Goal: Task Accomplishment & Management: Use online tool/utility

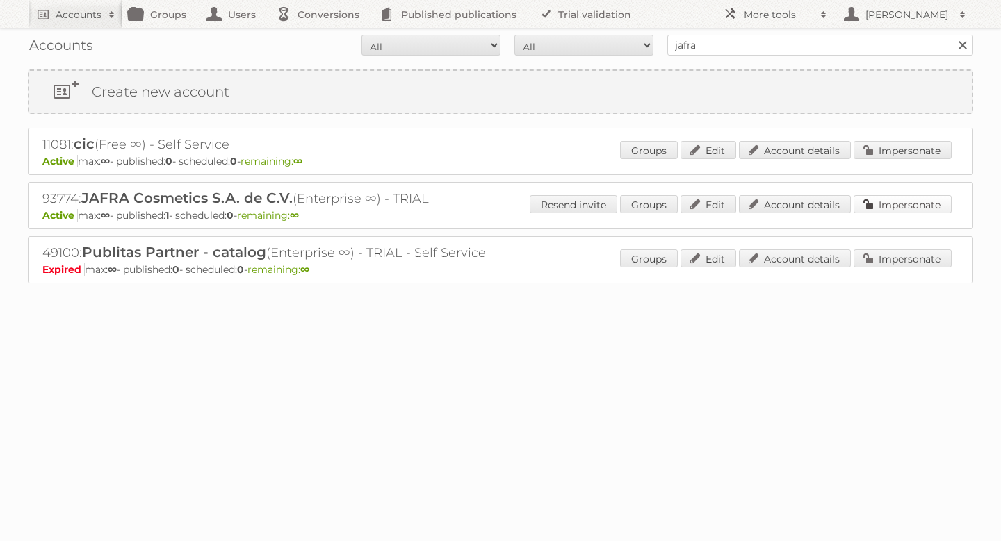
click at [869, 206] on link "Impersonate" at bounding box center [902, 204] width 98 height 18
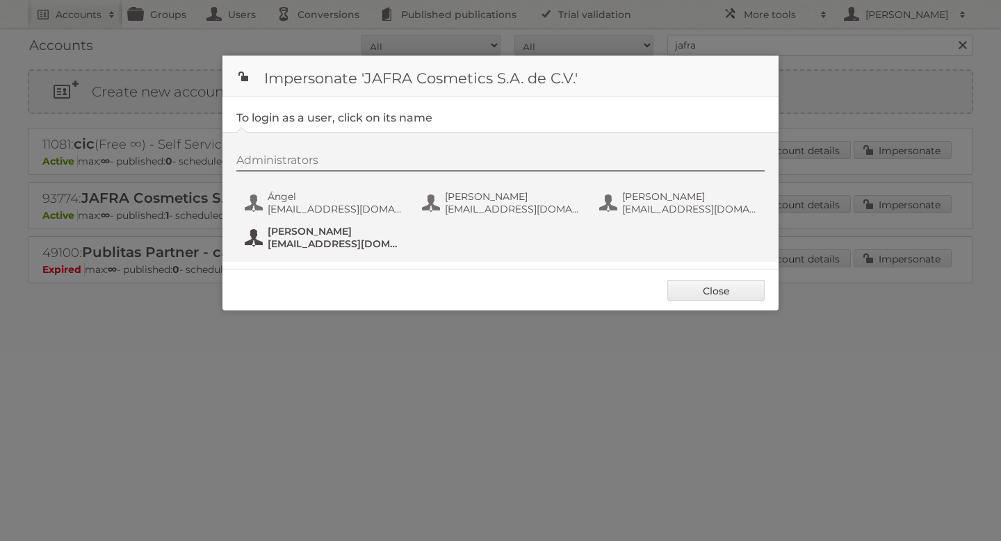
click at [335, 241] on span "Irving_Campos@jafra.com.mx" at bounding box center [335, 244] width 135 height 13
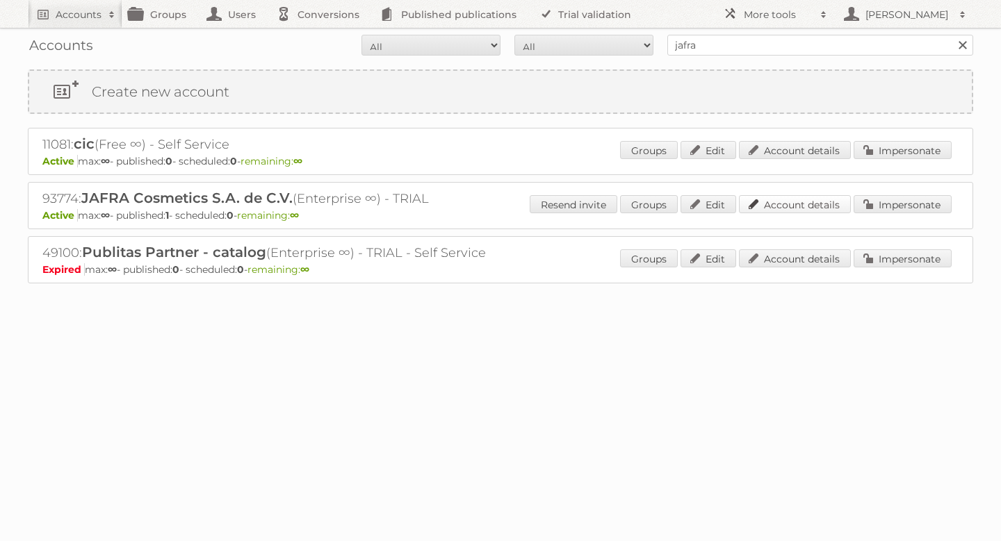
click at [835, 208] on link "Account details" at bounding box center [795, 204] width 112 height 18
click at [760, 39] on input "jafra" at bounding box center [820, 45] width 306 height 21
paste input "esanchezr@better.com.mx"
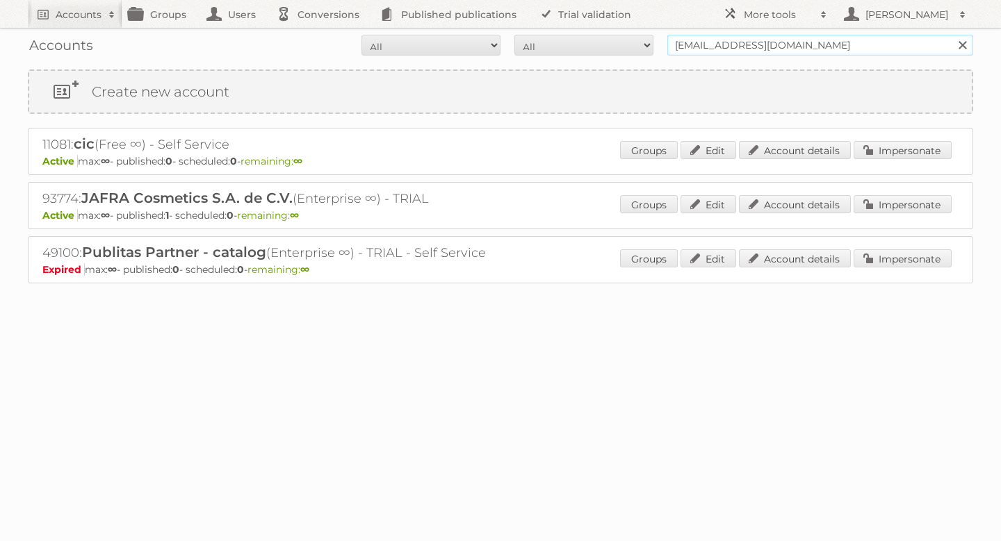
type input "esanchezr@better.com.mx"
click at [951, 35] on input "Search" at bounding box center [961, 45] width 21 height 21
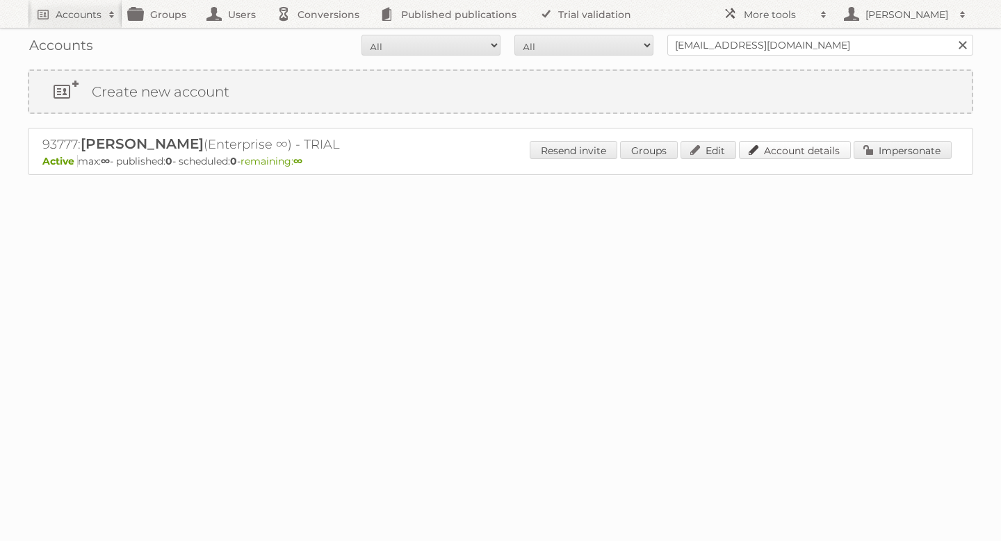
click at [805, 146] on link "Account details" at bounding box center [795, 150] width 112 height 18
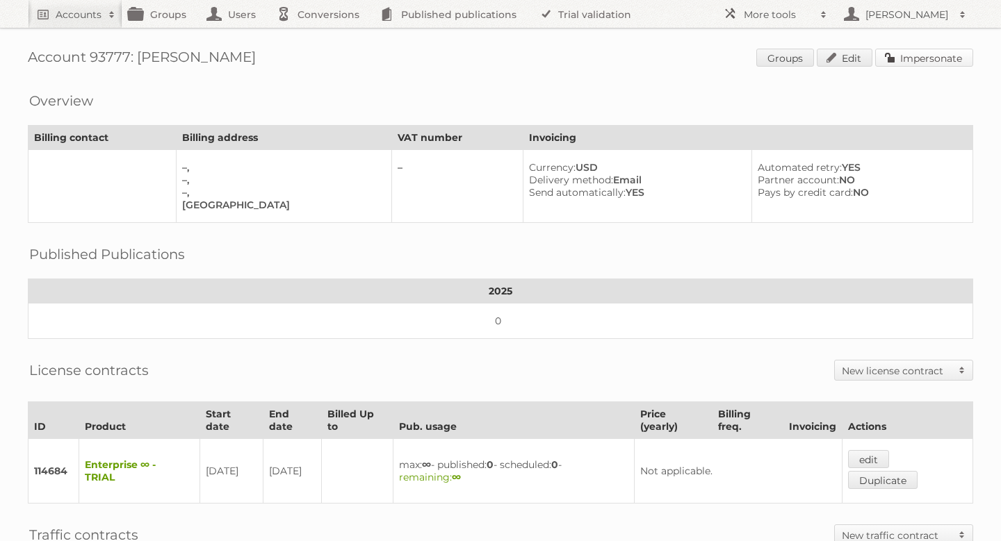
click at [930, 60] on link "Impersonate" at bounding box center [924, 58] width 98 height 18
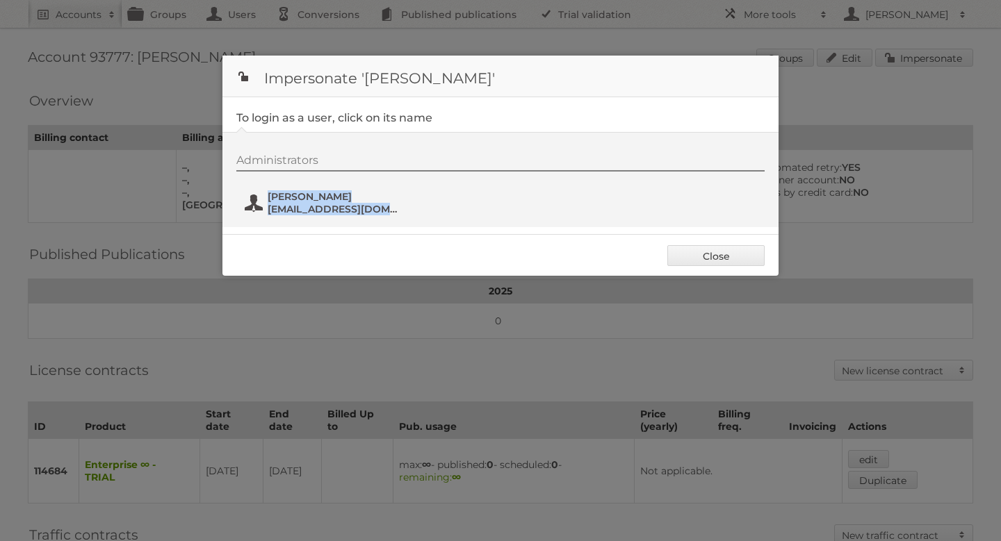
drag, startPoint x: 439, startPoint y: 215, endPoint x: 402, endPoint y: 211, distance: 36.5
click at [402, 211] on div "Administrators [PERSON_NAME] [EMAIL_ADDRESS][DOMAIN_NAME]" at bounding box center [507, 187] width 542 height 67
copy div "[PERSON_NAME] [EMAIL_ADDRESS][DOMAIN_NAME]"
click at [394, 210] on span "[EMAIL_ADDRESS][DOMAIN_NAME]" at bounding box center [335, 209] width 135 height 13
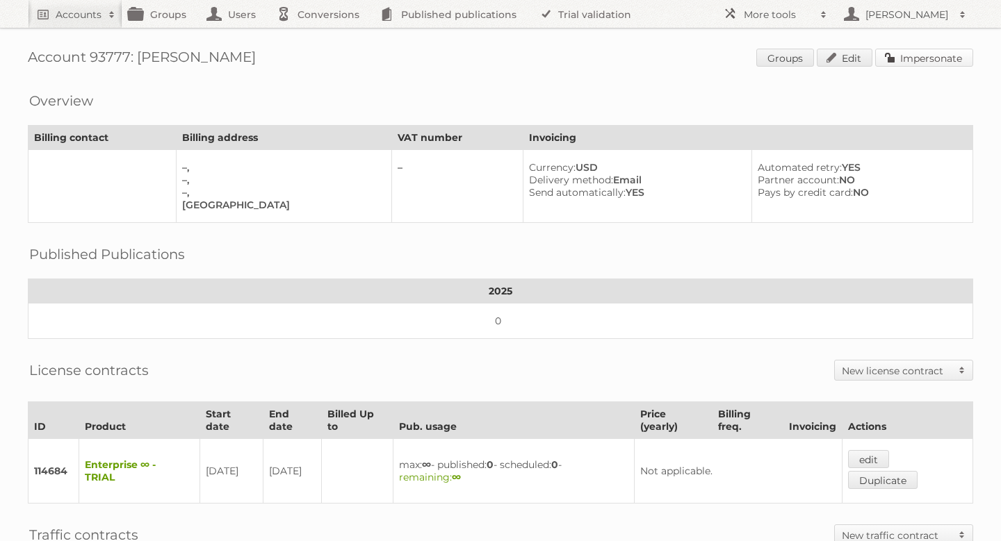
click at [933, 51] on link "Impersonate" at bounding box center [924, 58] width 98 height 18
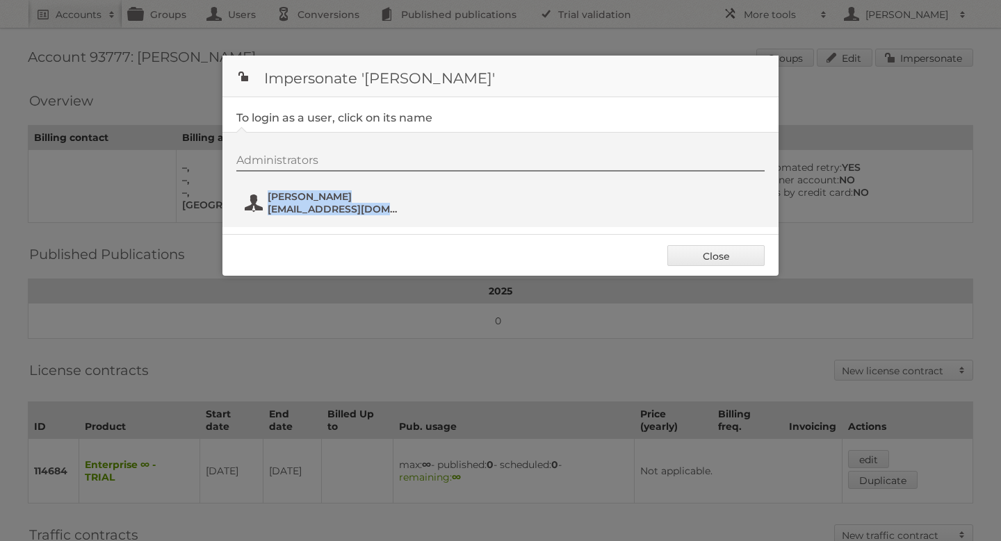
drag, startPoint x: 435, startPoint y: 209, endPoint x: 404, endPoint y: 211, distance: 30.6
click at [404, 211] on div "Administrators Emilio Sánchez esanchezr@better.com.mx" at bounding box center [507, 187] width 542 height 67
copy div "Emilio Sánchez esanchezr@better.com.mx"
click at [747, 256] on link "Close" at bounding box center [715, 255] width 97 height 21
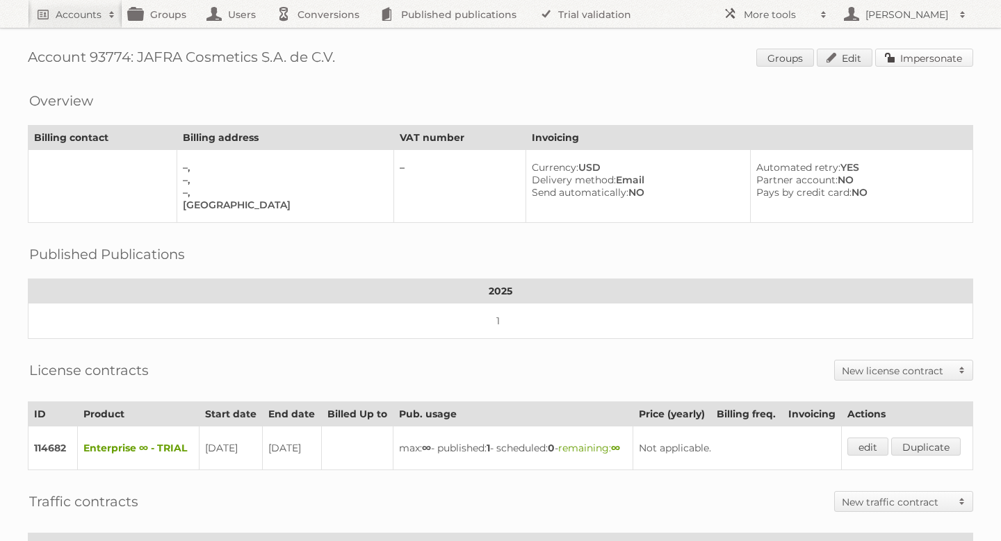
click at [912, 64] on link "Impersonate" at bounding box center [924, 58] width 98 height 18
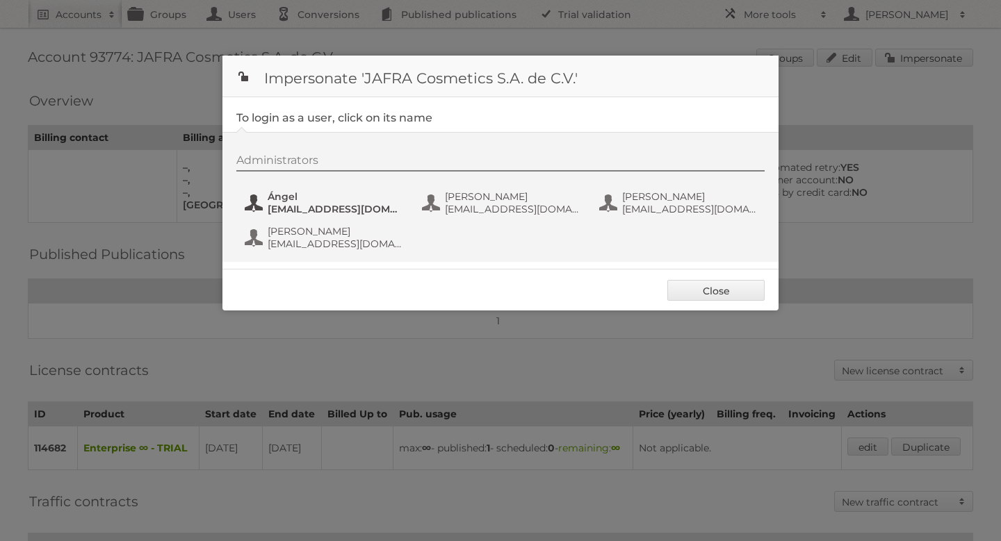
click at [309, 213] on span "[EMAIL_ADDRESS][DOMAIN_NAME]" at bounding box center [335, 209] width 135 height 13
